Goal: Information Seeking & Learning: Learn about a topic

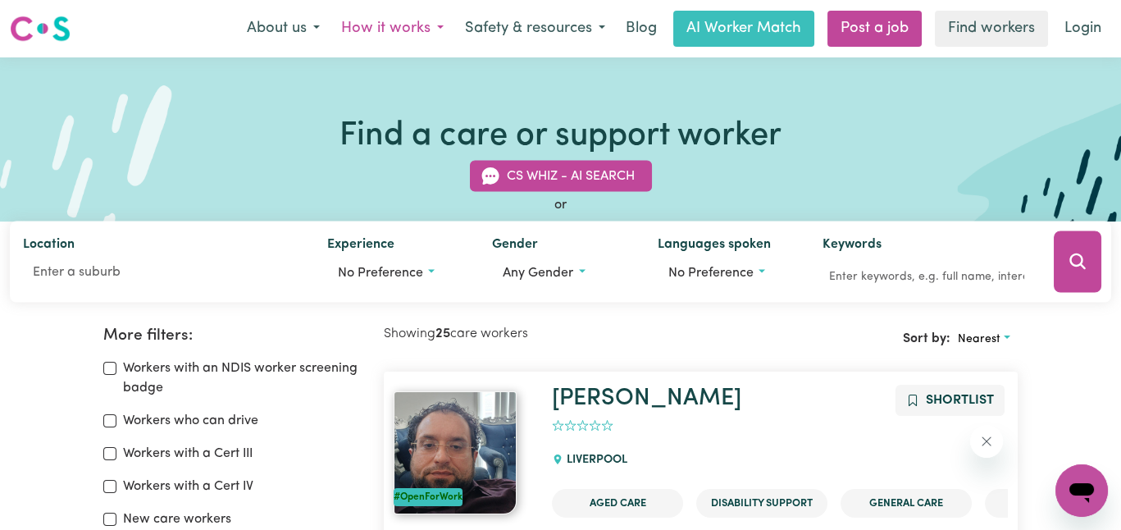
click at [398, 34] on button "How it works" at bounding box center [392, 28] width 124 height 34
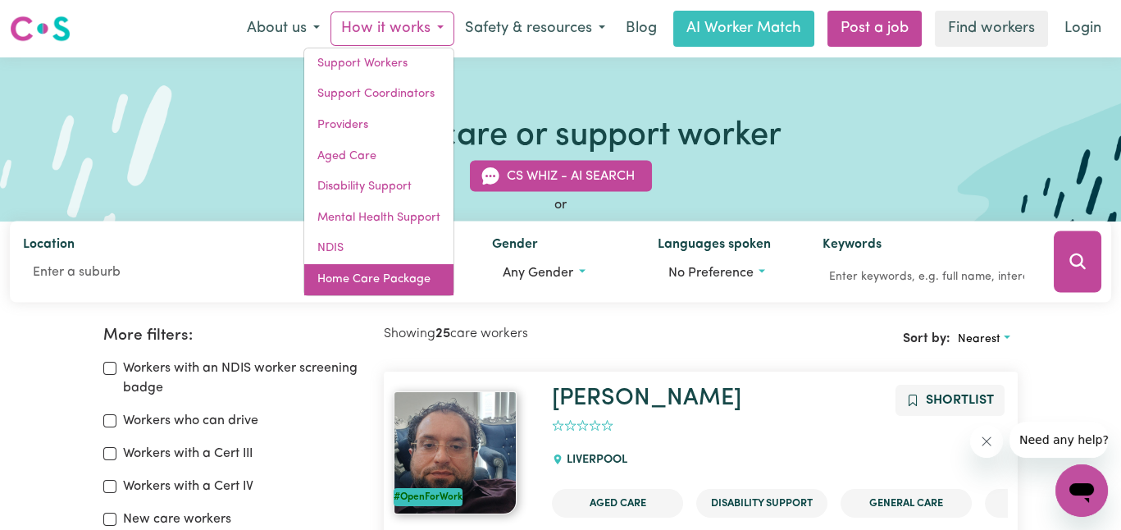
click at [393, 285] on link "Home Care Package" at bounding box center [378, 279] width 149 height 31
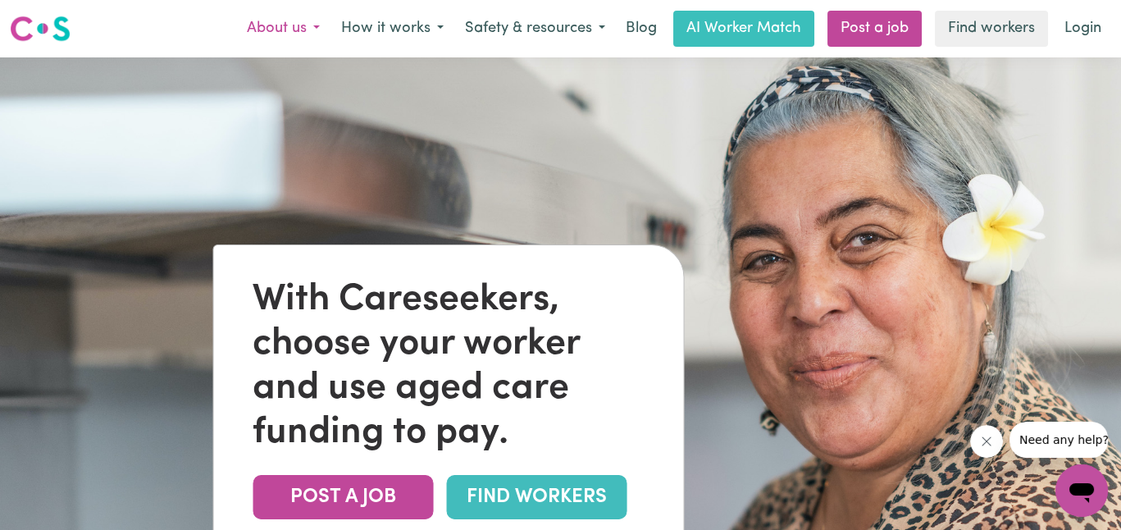
click at [321, 26] on button "About us" at bounding box center [283, 28] width 94 height 34
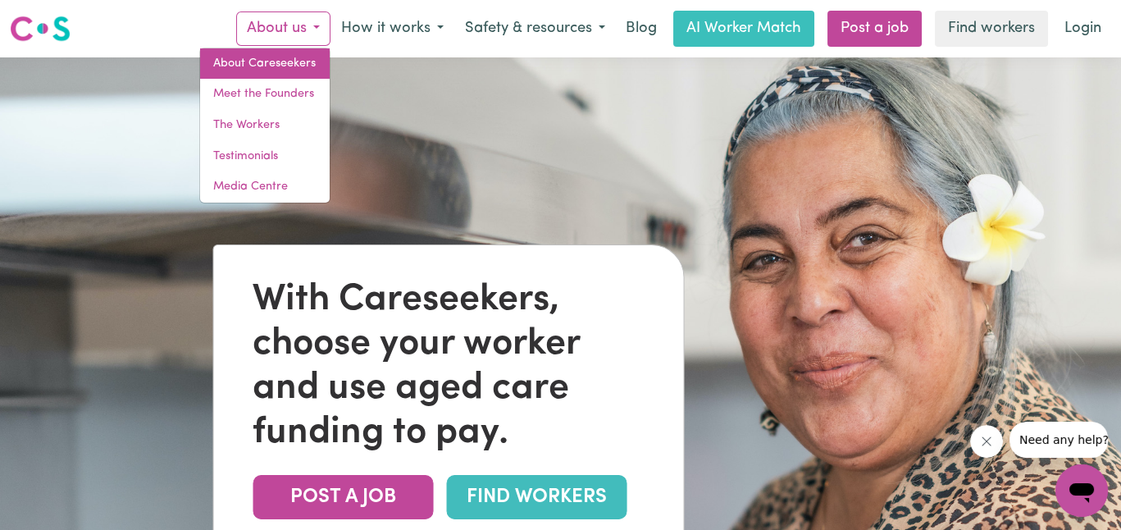
click at [269, 61] on link "About Careseekers" at bounding box center [265, 63] width 130 height 31
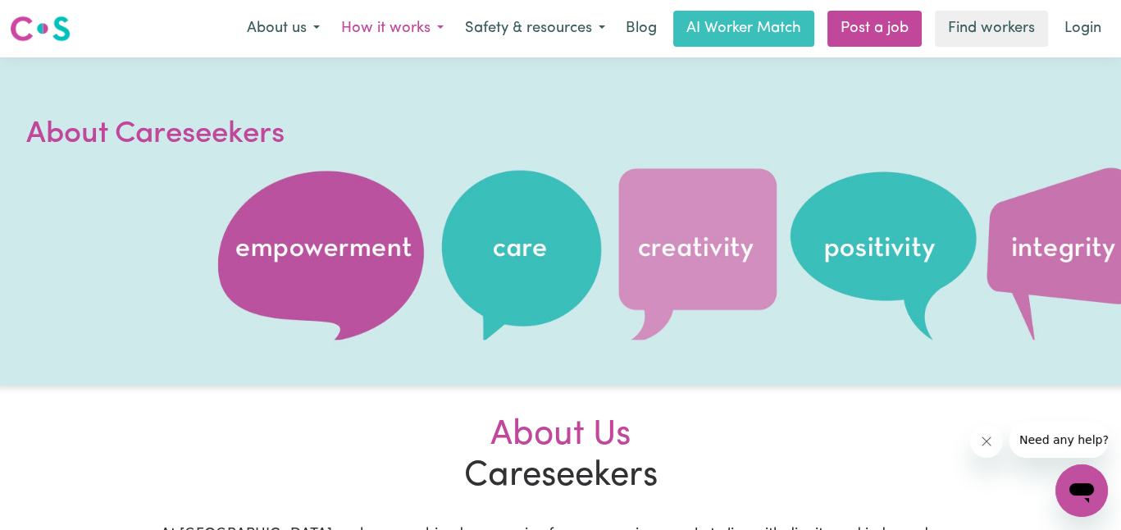
click at [394, 28] on button "How it works" at bounding box center [392, 28] width 124 height 34
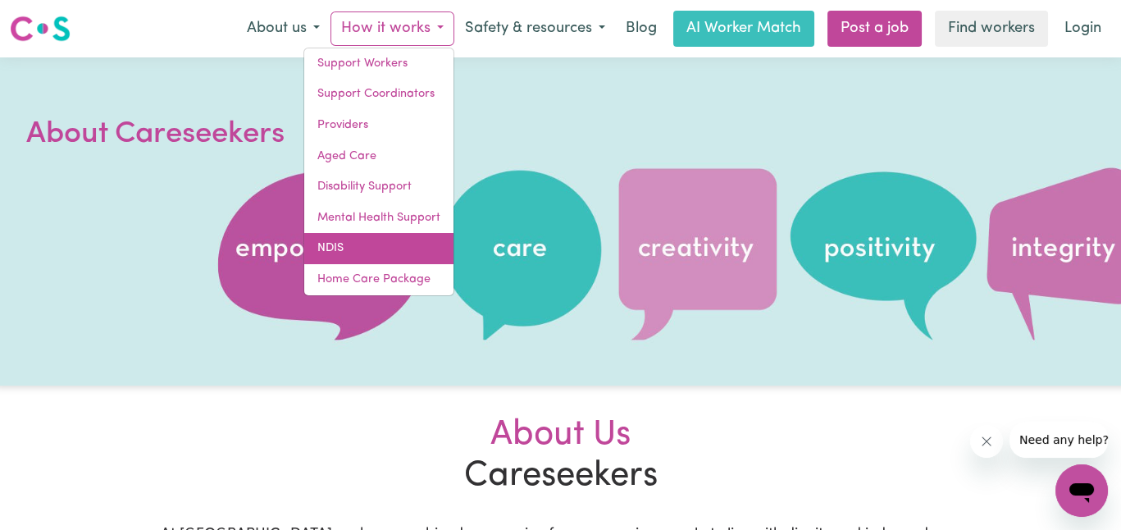
click at [360, 237] on link "NDIS" at bounding box center [378, 248] width 149 height 31
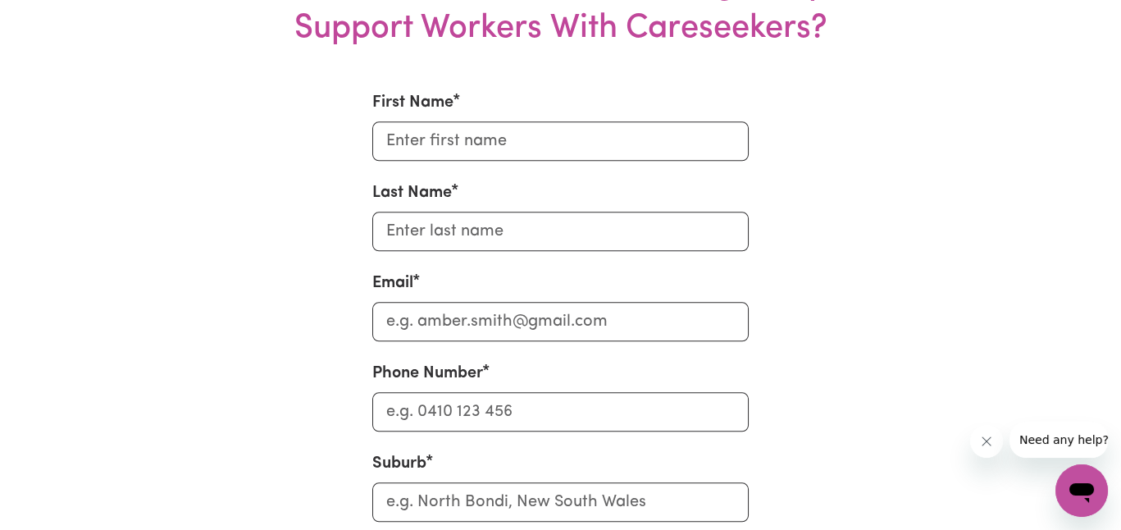
scroll to position [3935, 0]
